Goal: Navigation & Orientation: Go to known website

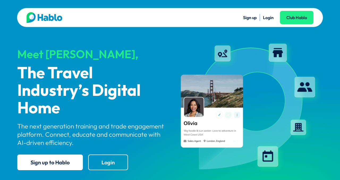
click at [270, 18] on link "Login" at bounding box center [268, 17] width 11 height 5
click at [269, 18] on link "Login" at bounding box center [268, 17] width 11 height 5
click at [267, 17] on link "Login" at bounding box center [268, 17] width 11 height 5
click at [266, 18] on link "Login" at bounding box center [268, 17] width 11 height 5
